Goal: Check status: Check status

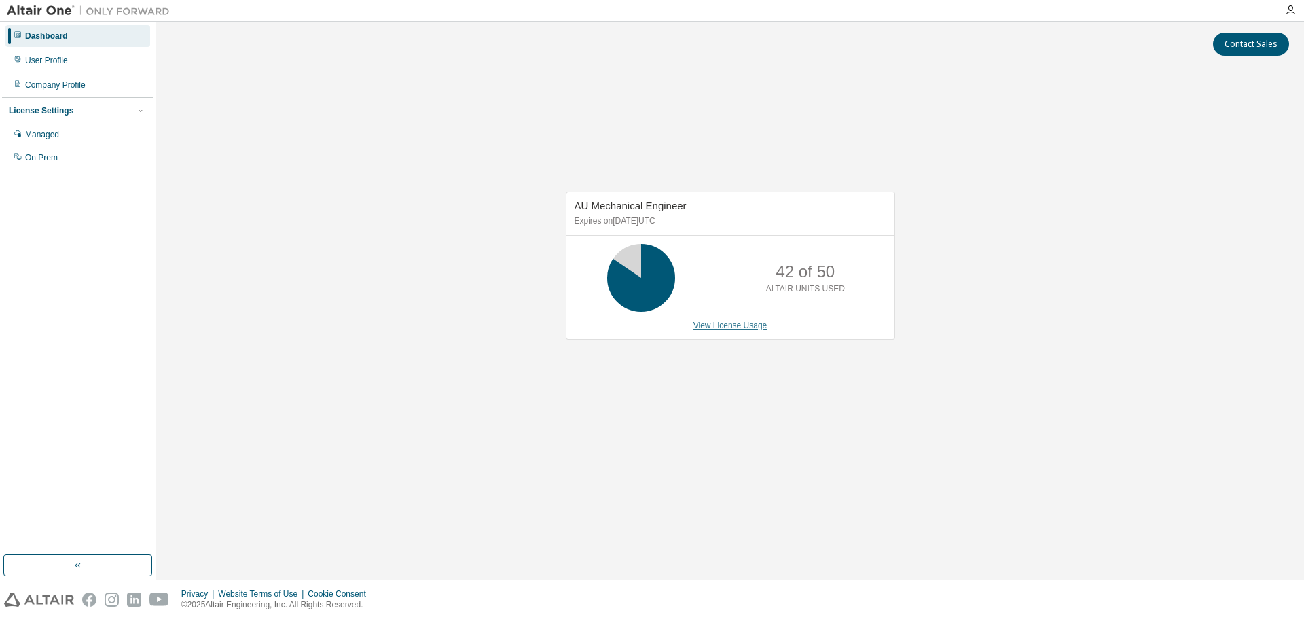
click at [702, 324] on link "View License Usage" at bounding box center [730, 326] width 74 height 10
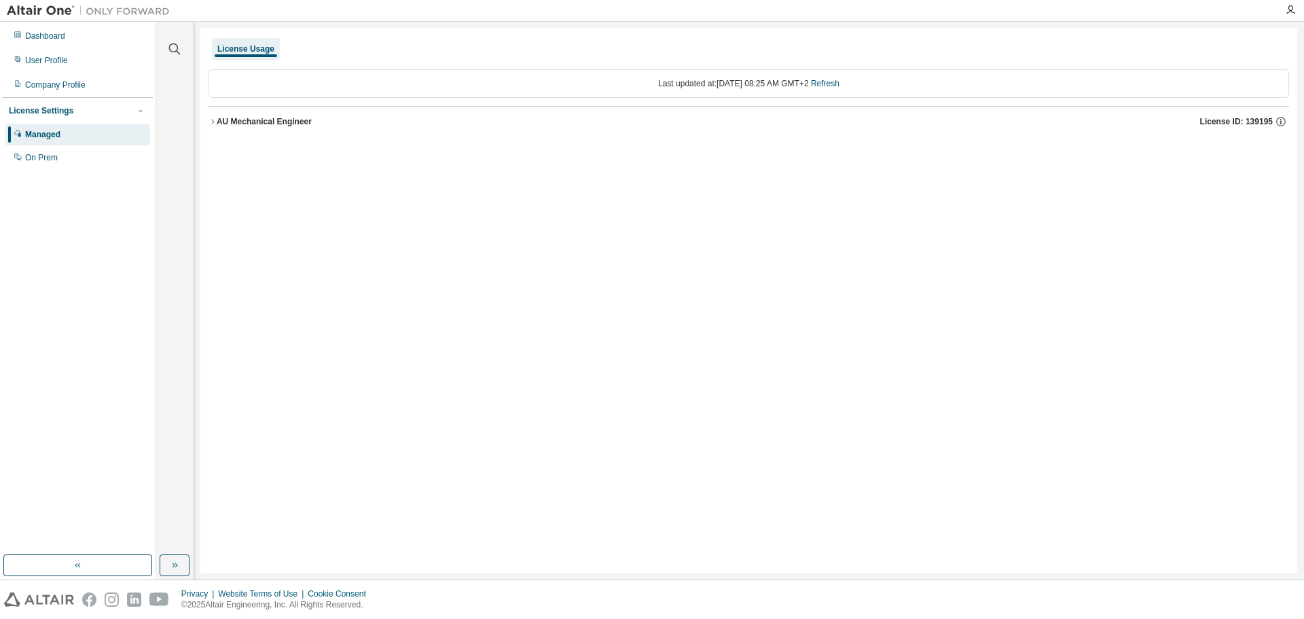
drag, startPoint x: 216, startPoint y: 118, endPoint x: 223, endPoint y: 130, distance: 14.3
click at [217, 118] on button "AU Mechanical Engineer License ID: 139195" at bounding box center [749, 122] width 1081 height 30
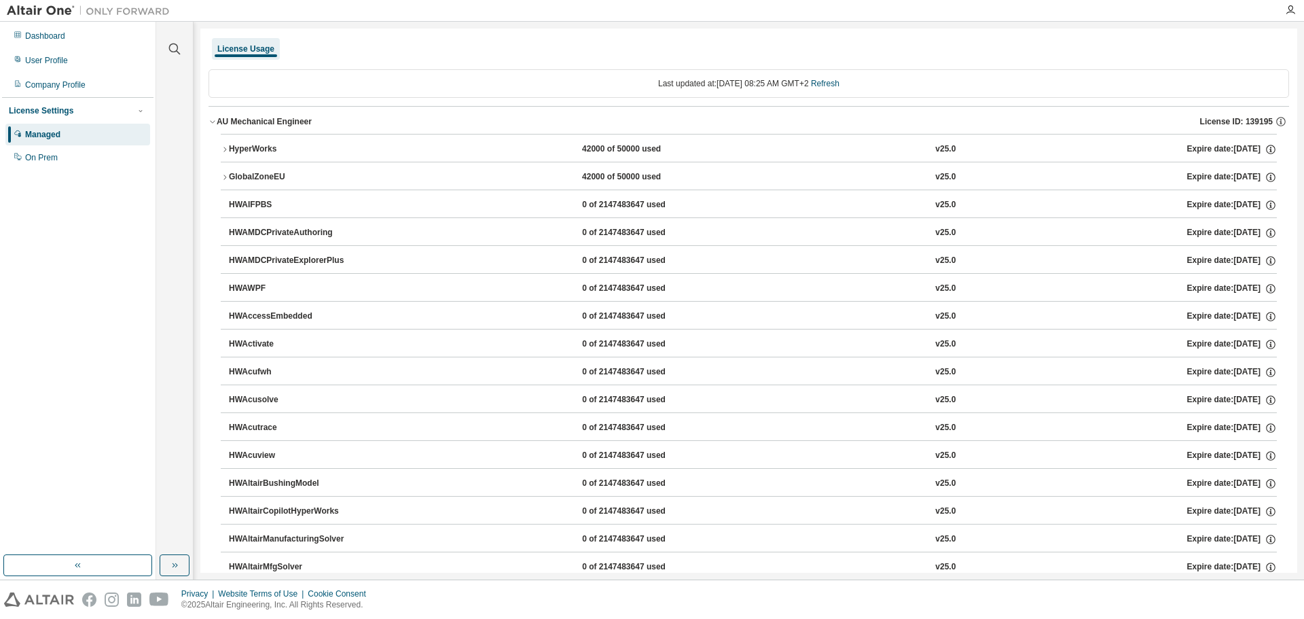
click at [233, 143] on div "HyperWorks" at bounding box center [290, 149] width 122 height 12
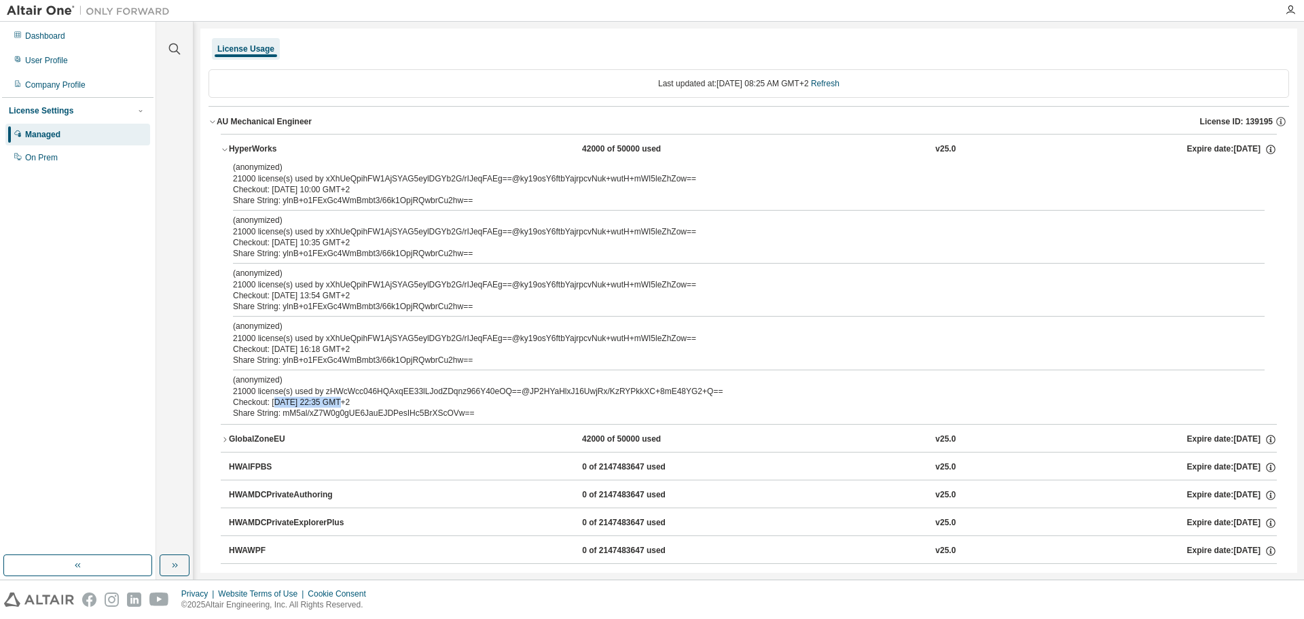
drag, startPoint x: 333, startPoint y: 406, endPoint x: 274, endPoint y: 402, distance: 58.6
click at [274, 402] on div "Checkout: 2025-08-17 22:35 GMT+2" at bounding box center [732, 402] width 999 height 11
click at [33, 41] on div "Dashboard" at bounding box center [45, 36] width 40 height 11
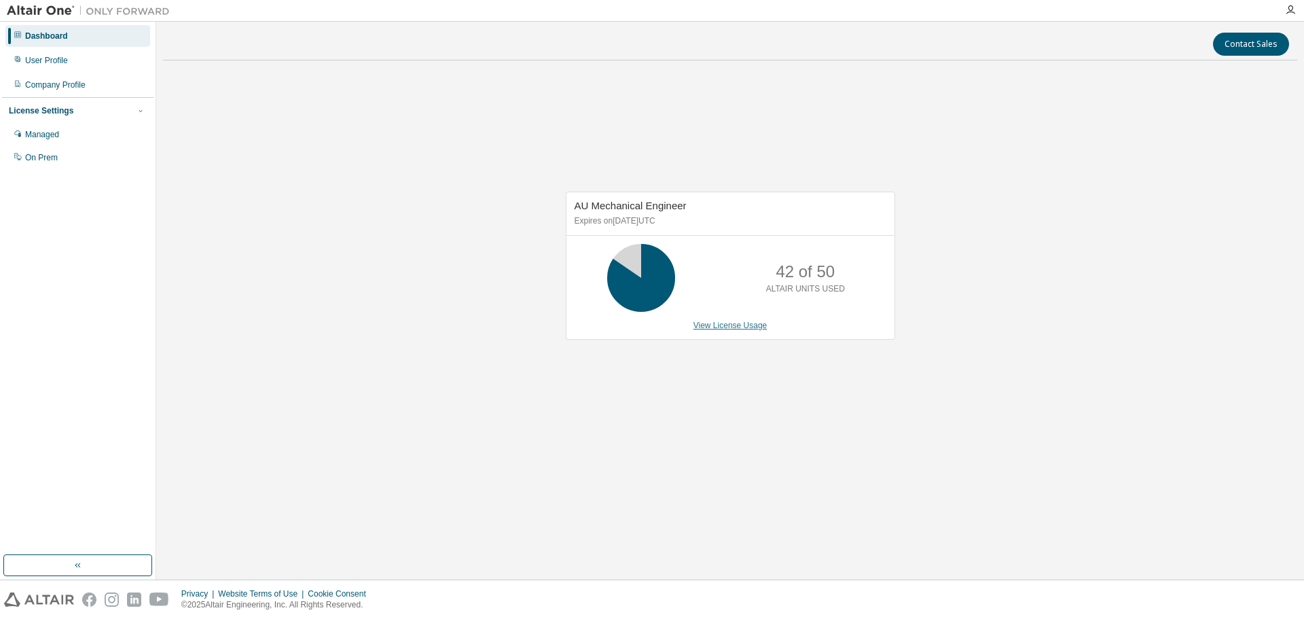
click at [719, 327] on link "View License Usage" at bounding box center [730, 326] width 74 height 10
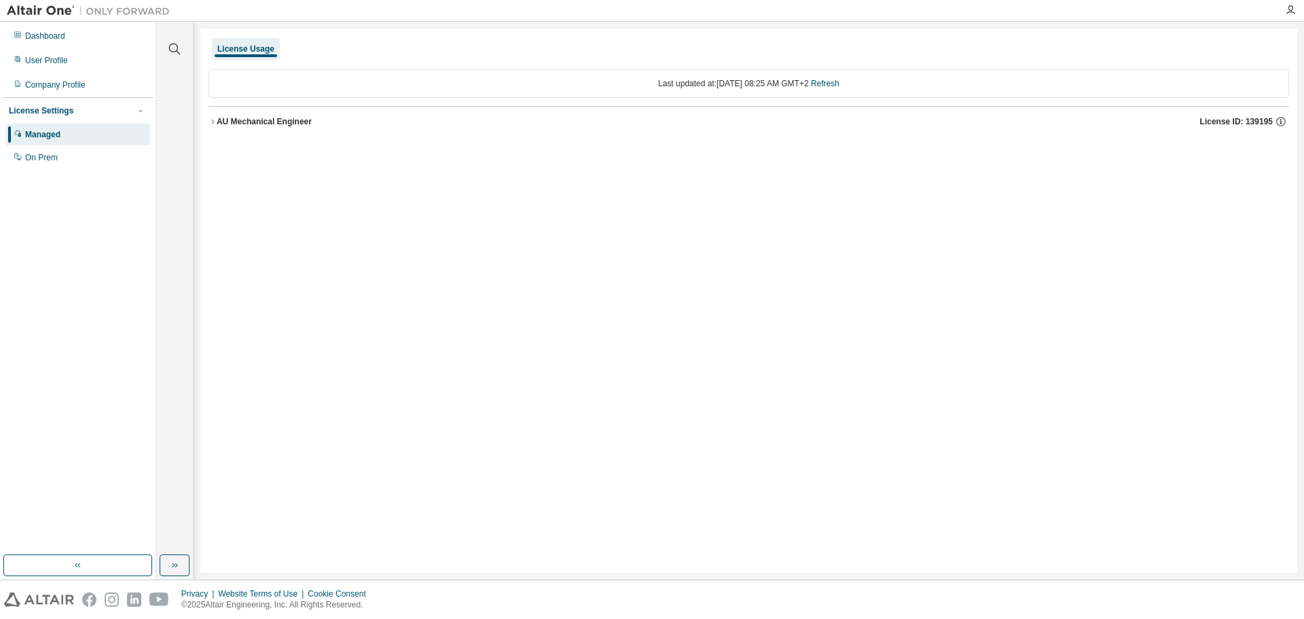
click at [243, 118] on div "AU Mechanical Engineer" at bounding box center [264, 121] width 95 height 11
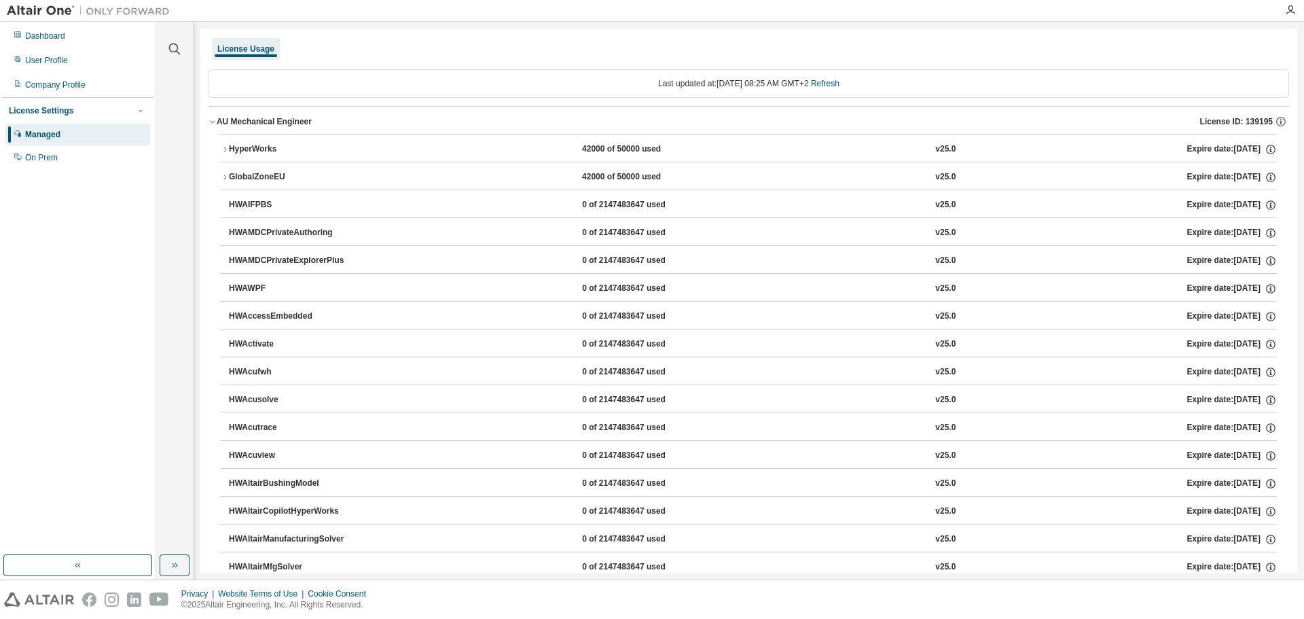
click at [226, 145] on button "HyperWorks 42000 of 50000 used v25.0 Expire date: 2026-03-16" at bounding box center [749, 149] width 1056 height 30
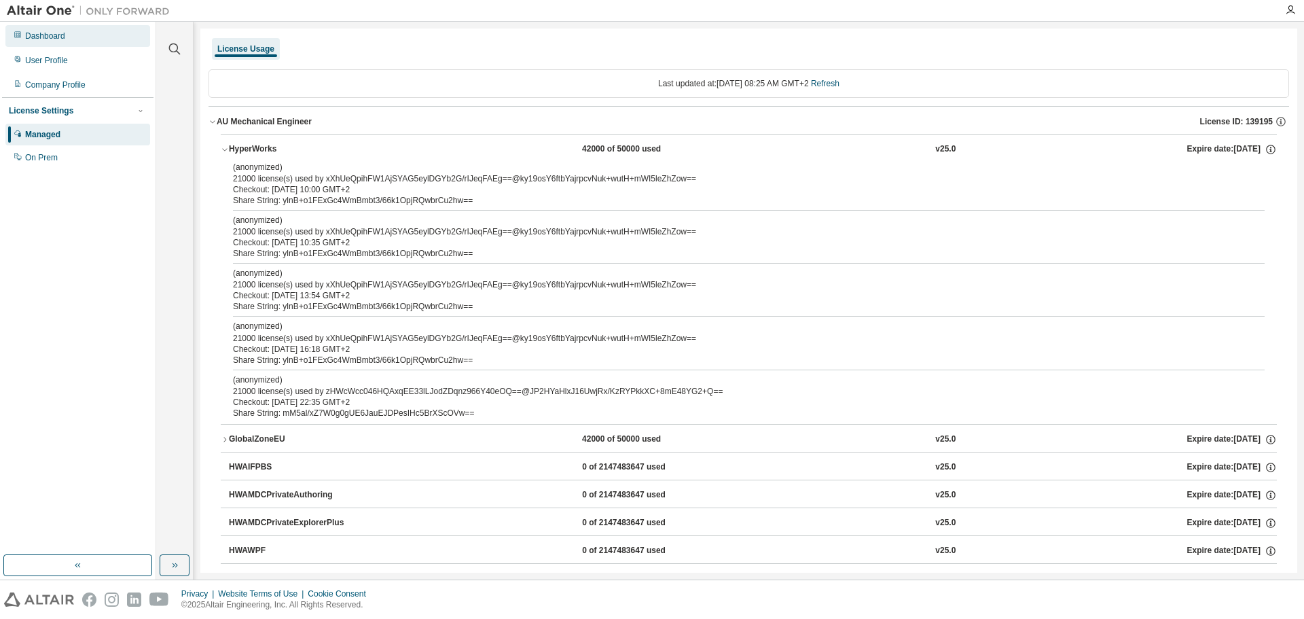
click at [73, 37] on div "Dashboard" at bounding box center [77, 36] width 145 height 22
